Goal: Transaction & Acquisition: Book appointment/travel/reservation

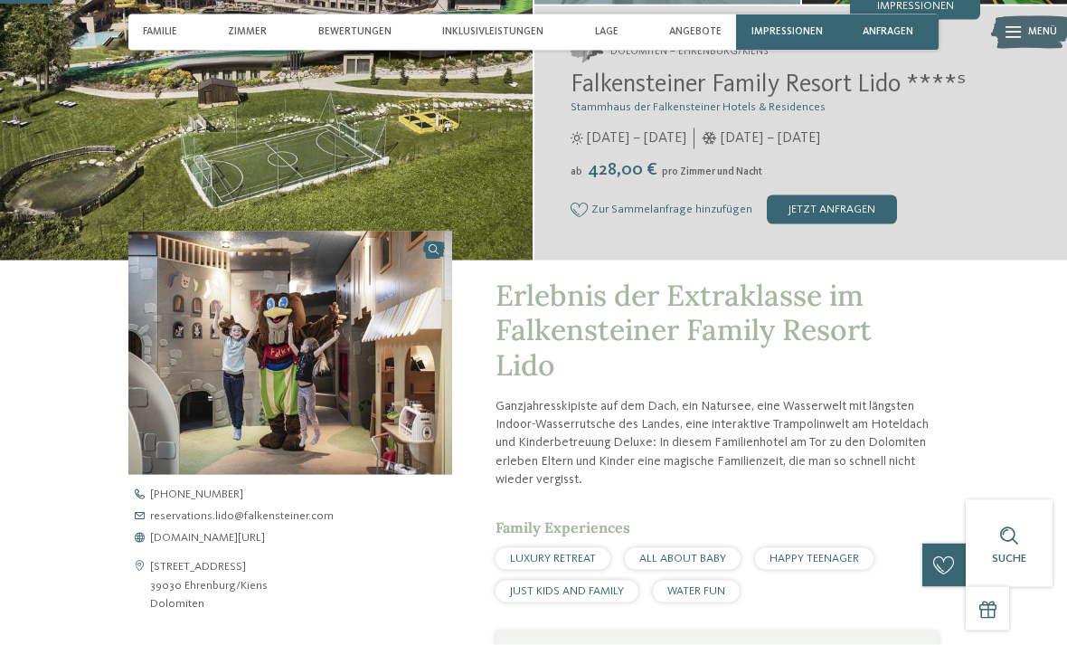
scroll to position [220, 0]
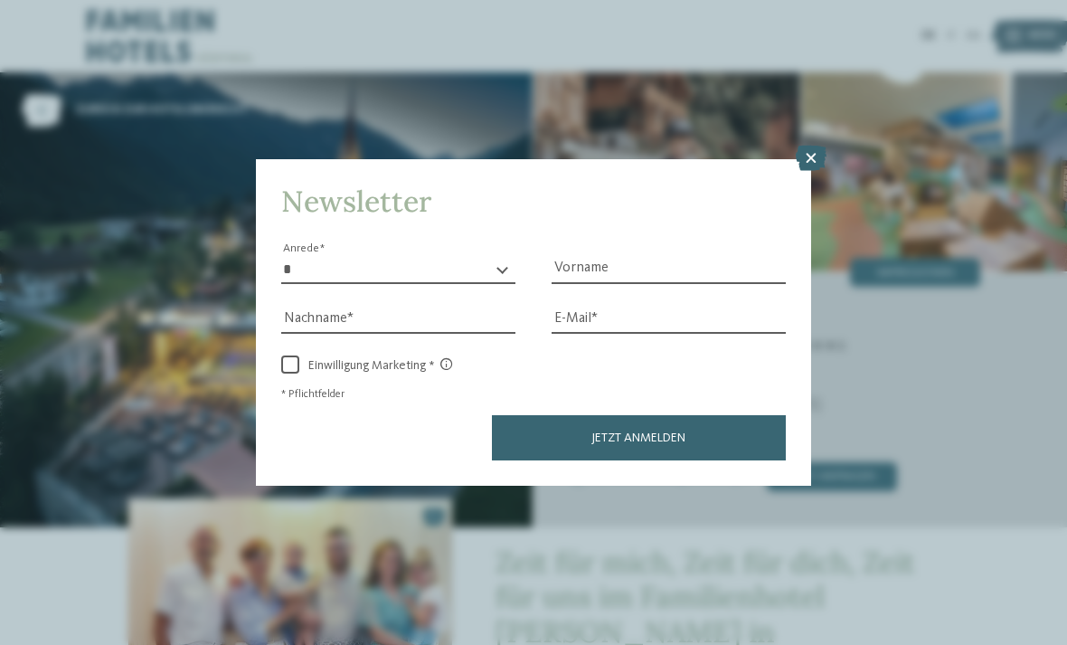
click at [807, 146] on icon at bounding box center [811, 158] width 31 height 25
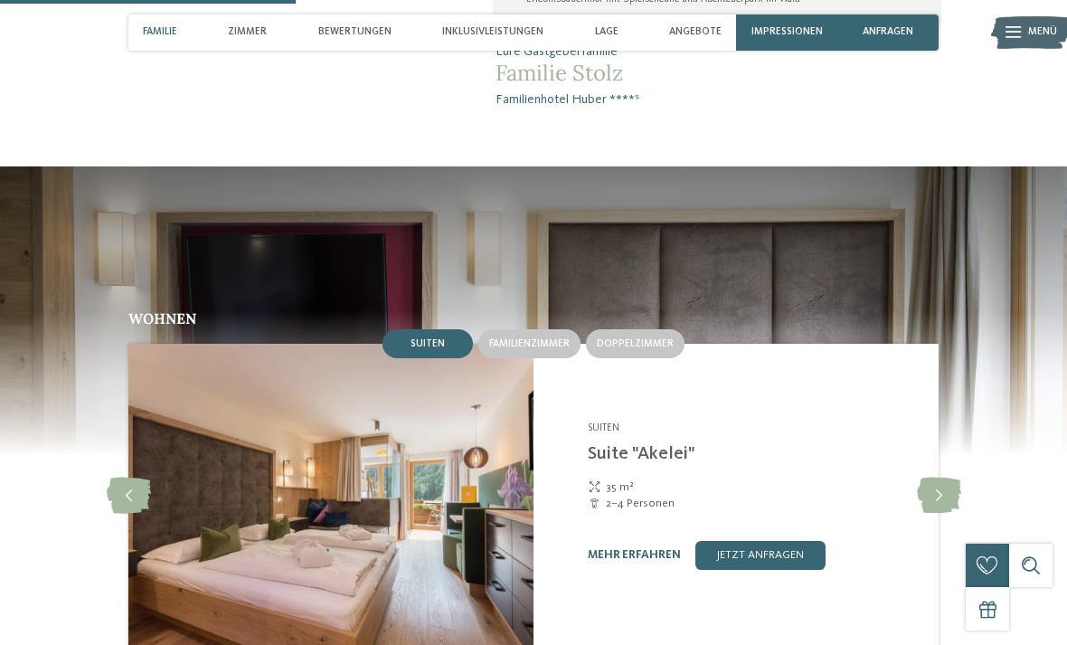
scroll to position [1440, 0]
click at [527, 339] on span "Familienzimmer" at bounding box center [529, 344] width 80 height 11
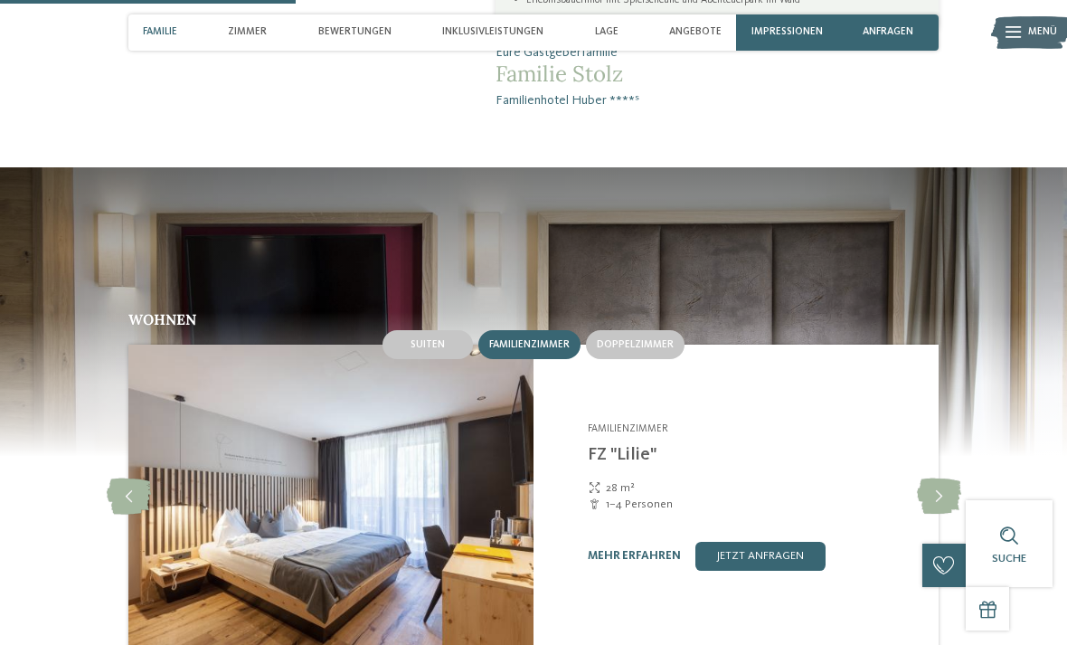
click at [645, 339] on span "Doppelzimmer" at bounding box center [635, 344] width 77 height 11
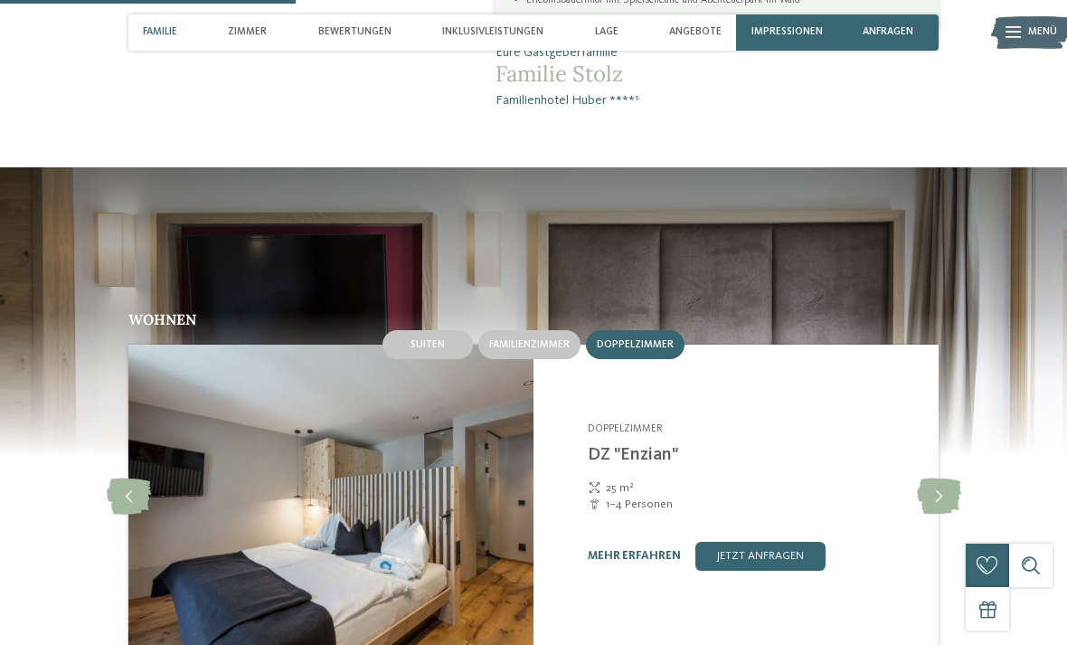
click at [536, 339] on span "Familienzimmer" at bounding box center [529, 344] width 80 height 11
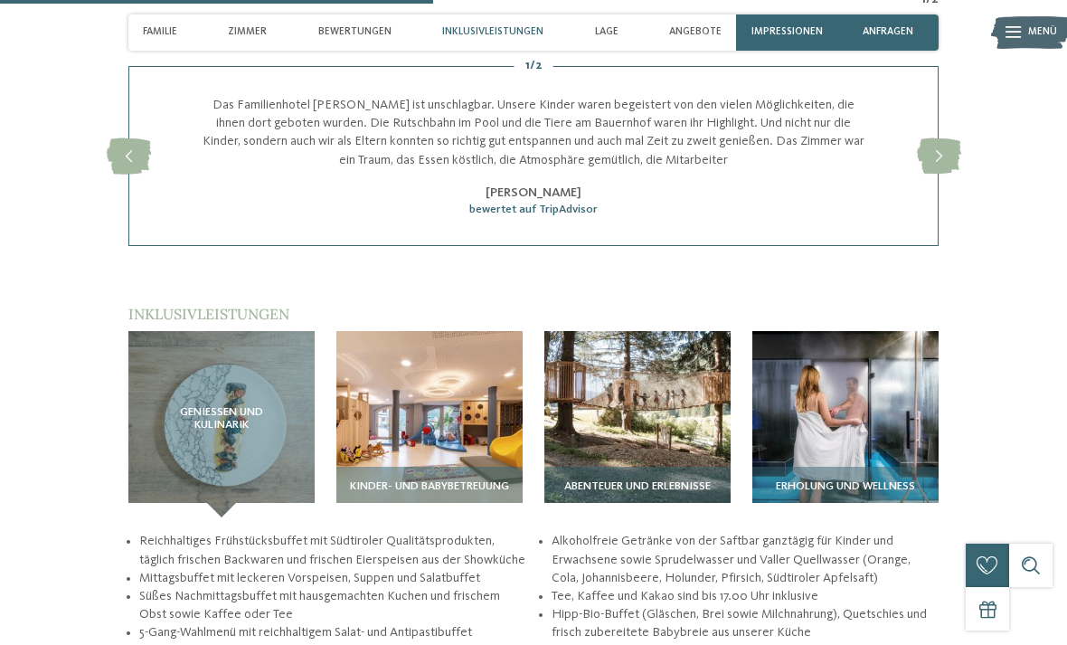
scroll to position [2105, 0]
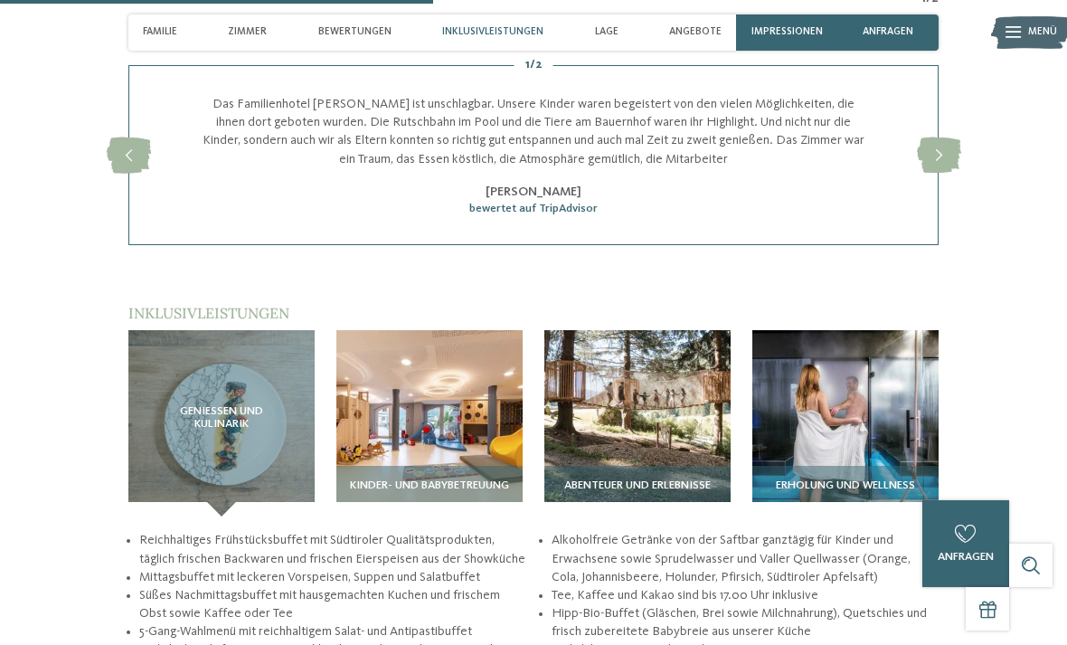
click at [840, 382] on img at bounding box center [845, 423] width 186 height 186
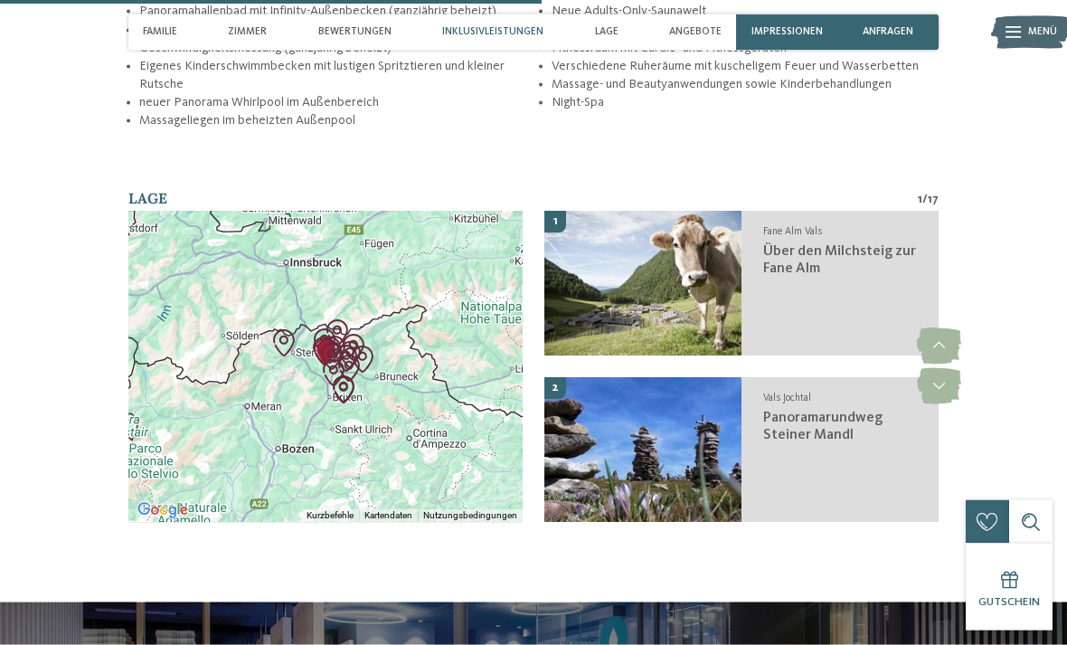
scroll to position [2618, 0]
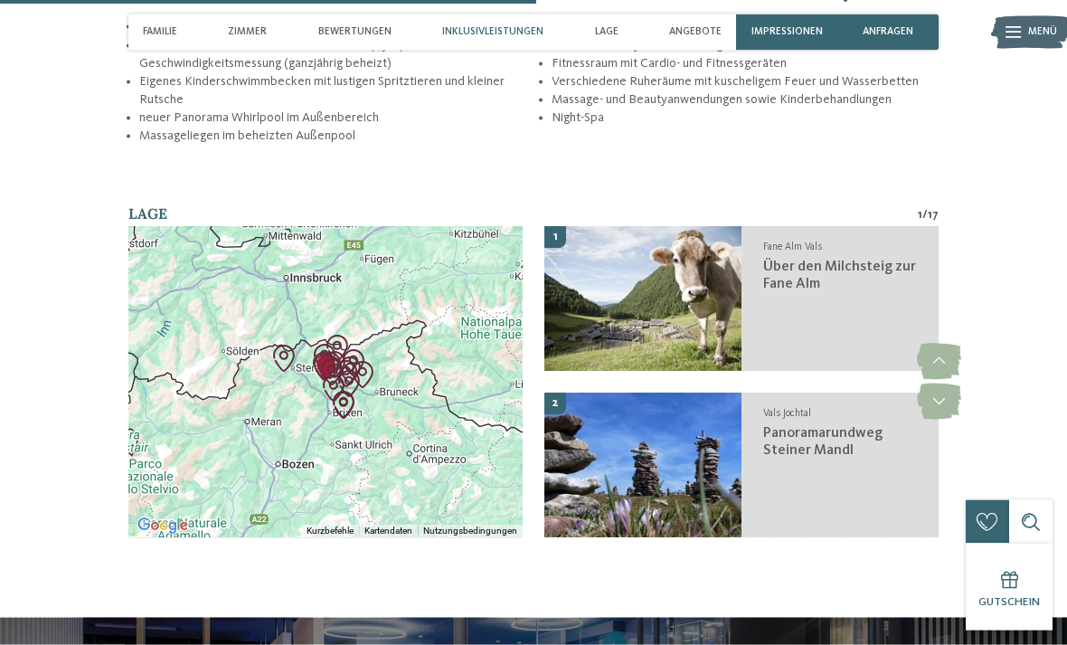
click at [396, 423] on div at bounding box center [325, 382] width 394 height 311
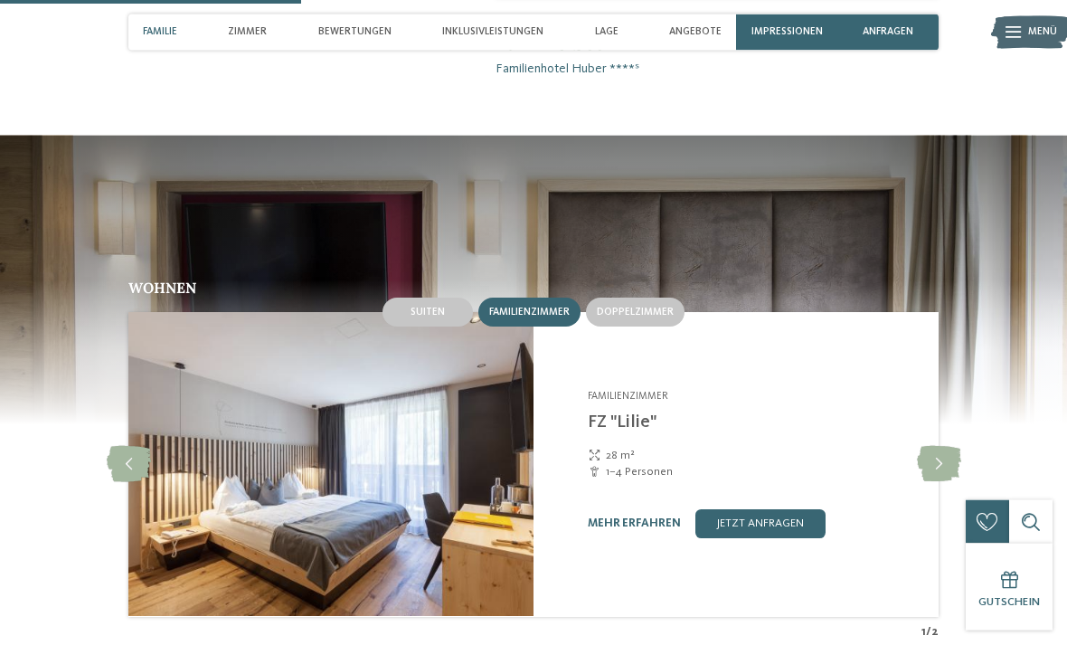
scroll to position [1473, 0]
click at [766, 509] on link "jetzt anfragen" at bounding box center [760, 523] width 130 height 29
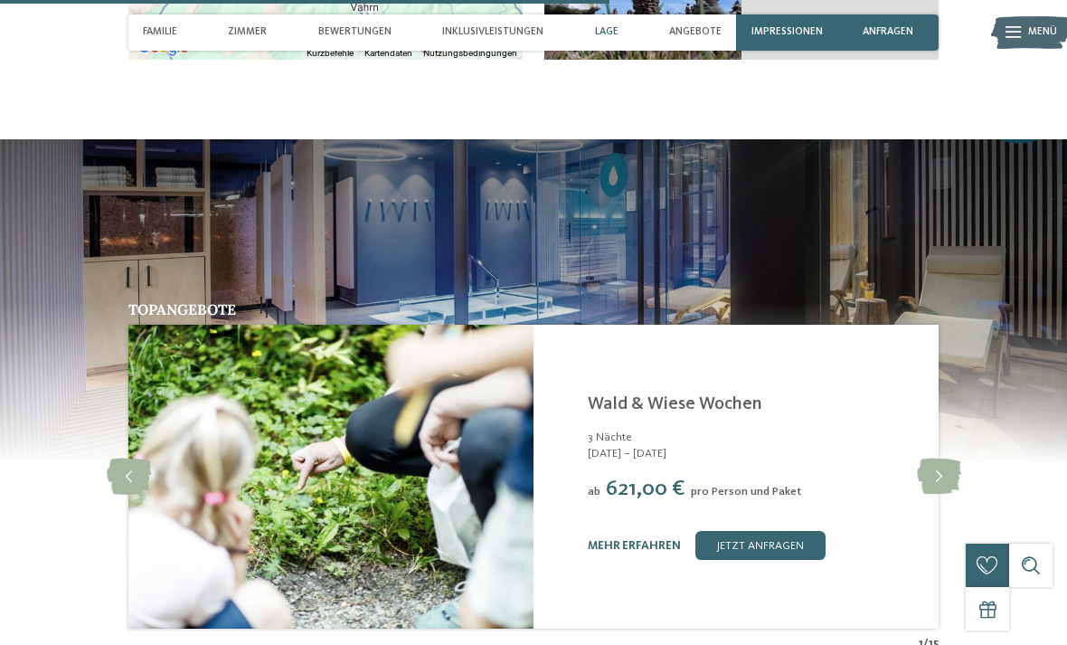
scroll to position [3095, 0]
